Goal: Navigation & Orientation: Find specific page/section

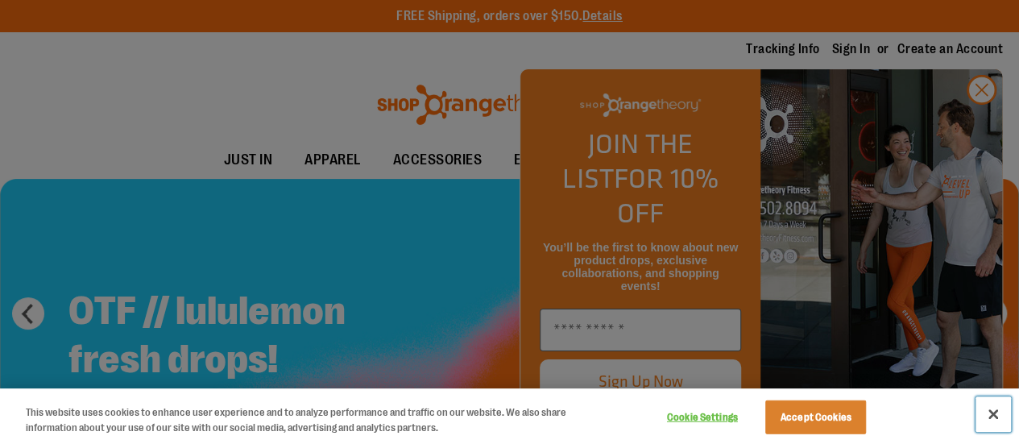
click at [986, 411] on button "Close" at bounding box center [993, 413] width 35 height 35
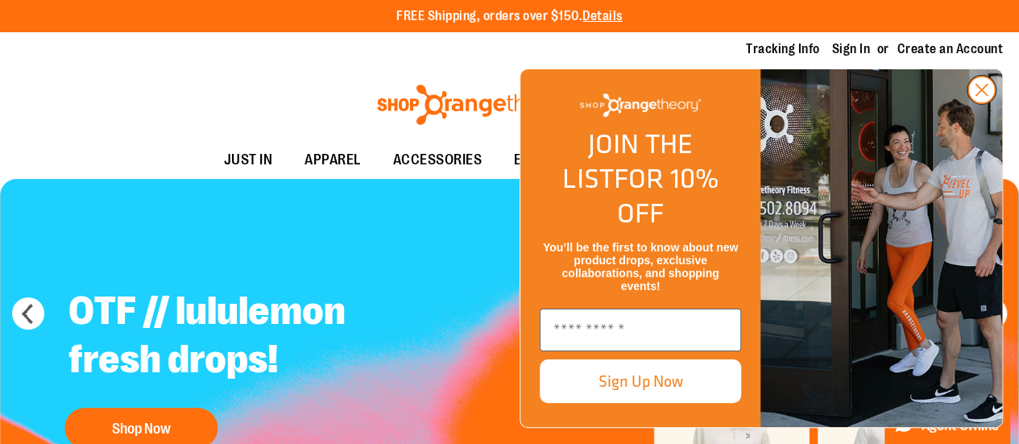
click at [984, 96] on icon "Close dialog" at bounding box center [981, 90] width 11 height 11
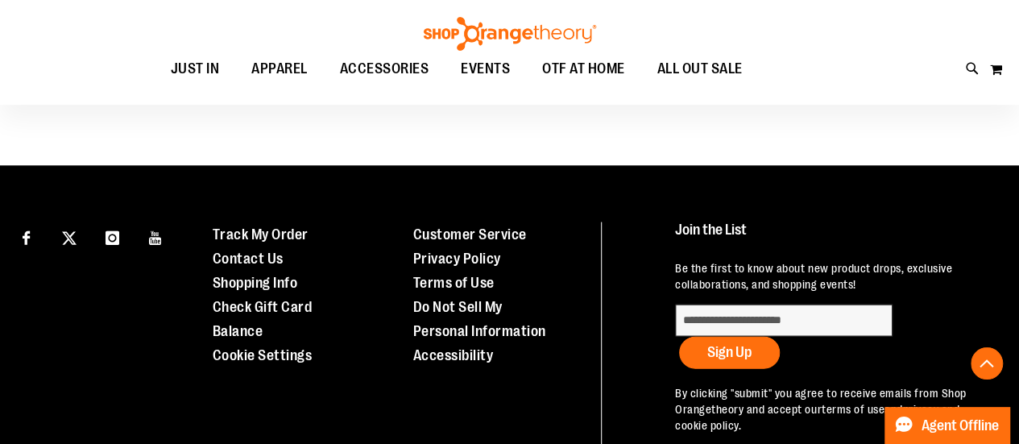
scroll to position [1579, 0]
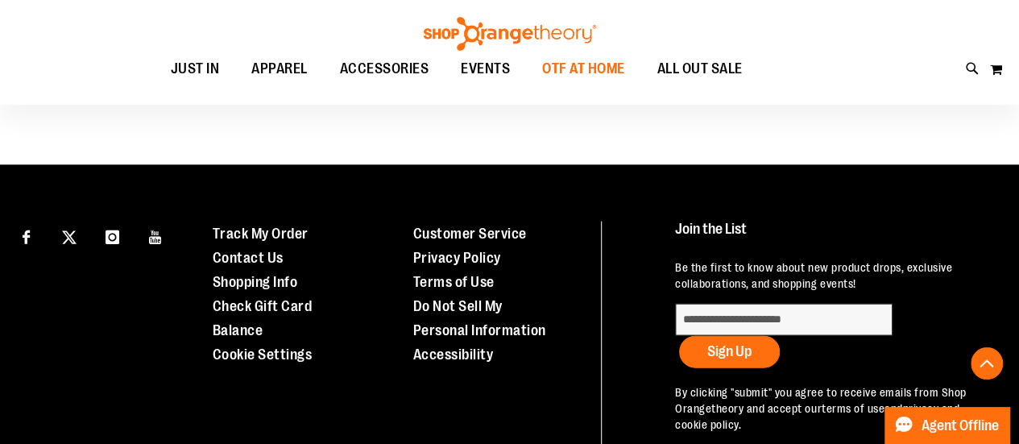
click at [559, 65] on span "OTF AT HOME" at bounding box center [583, 69] width 83 height 36
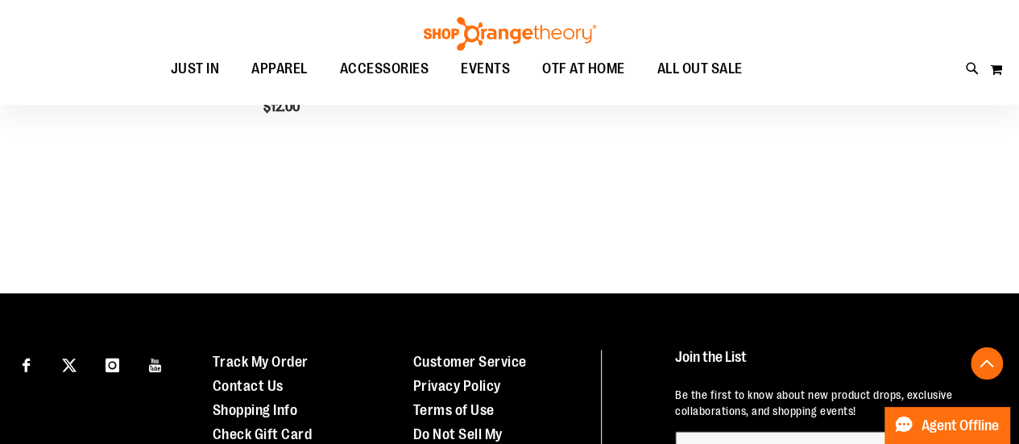
scroll to position [709, 0]
